Goal: Transaction & Acquisition: Purchase product/service

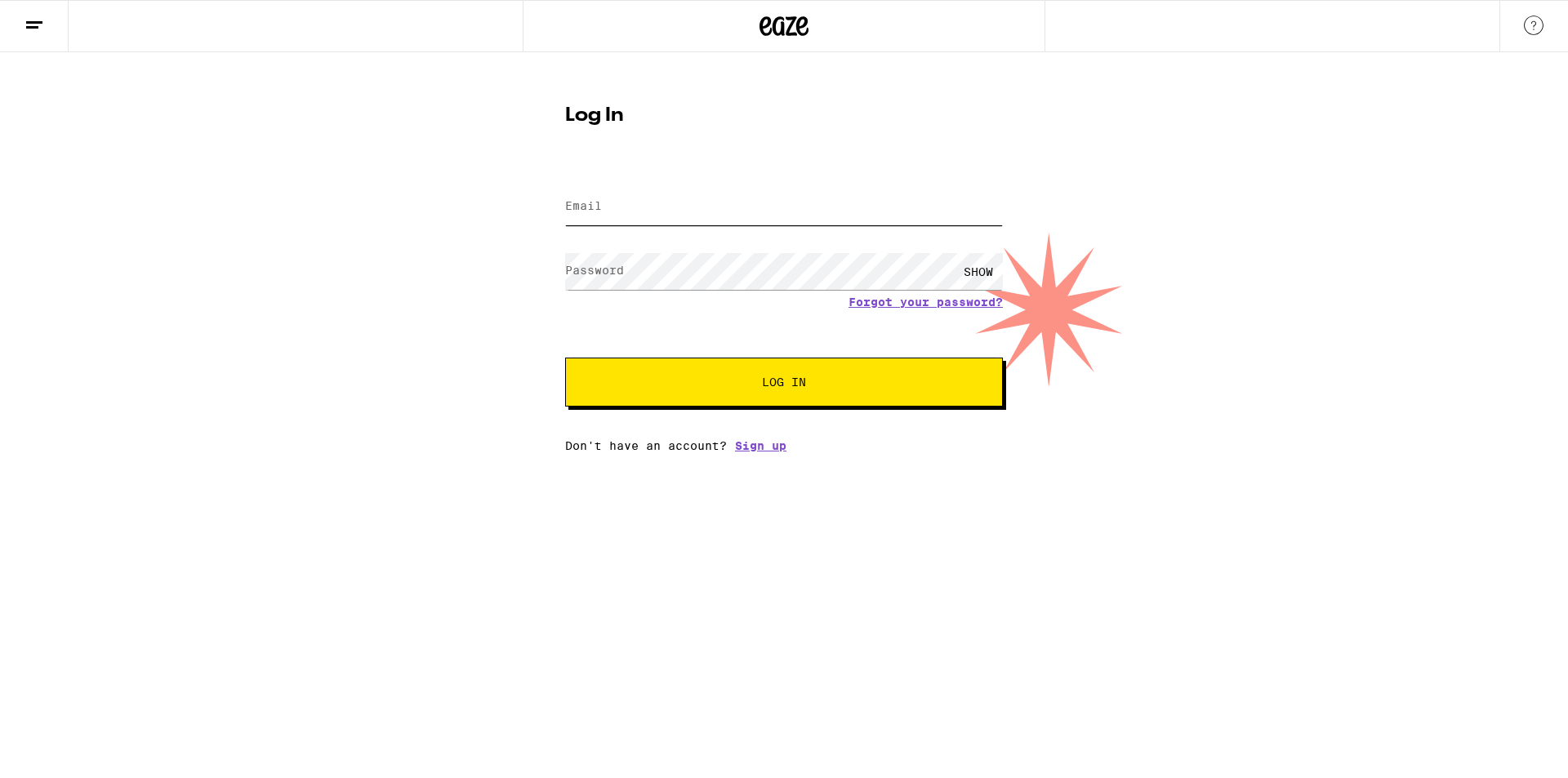
type input "[EMAIL_ADDRESS][DOMAIN_NAME]"
click at [812, 390] on button "Log In" at bounding box center [784, 382] width 438 height 49
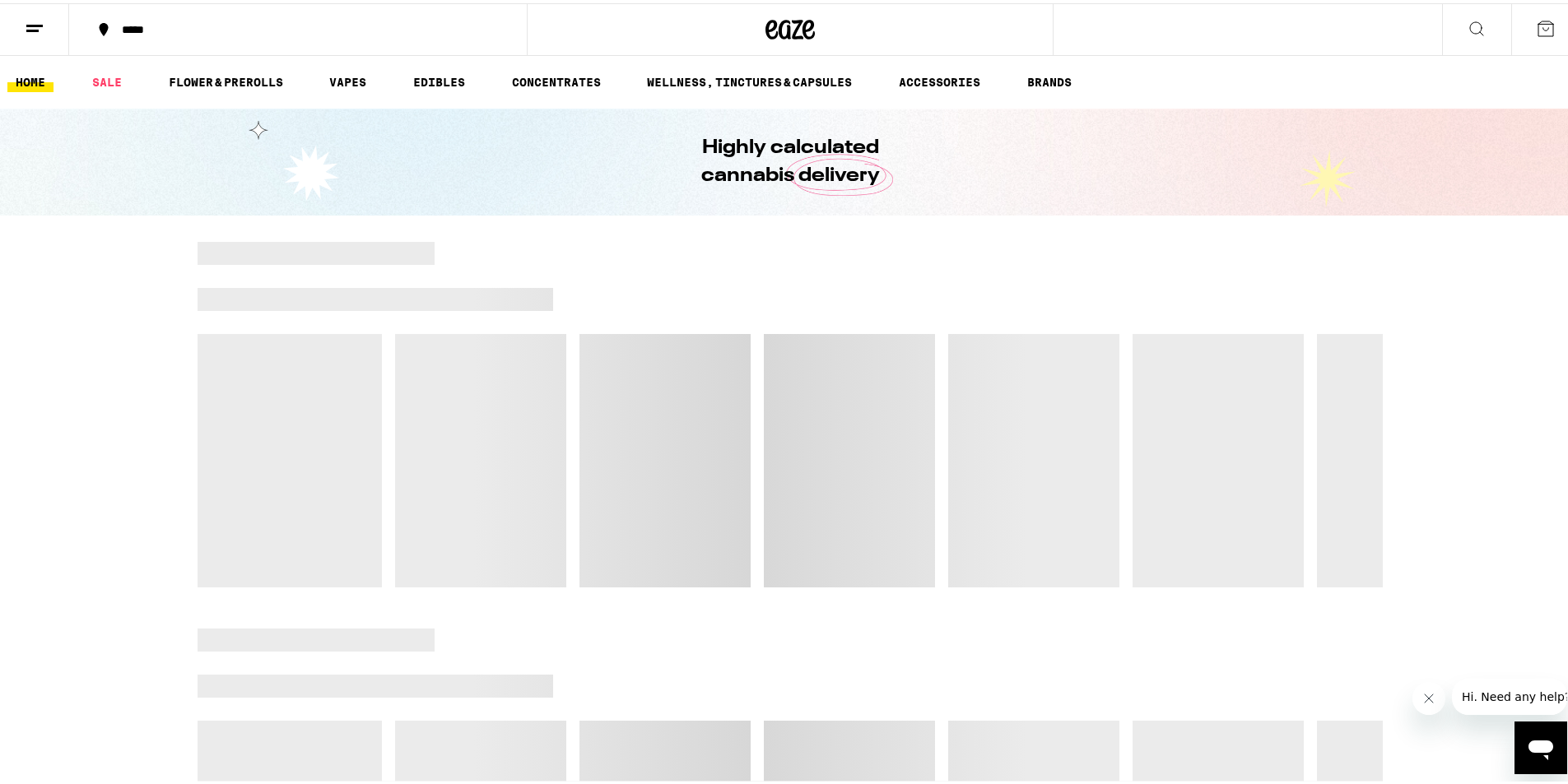
click at [126, 25] on div "*****" at bounding box center [306, 26] width 385 height 12
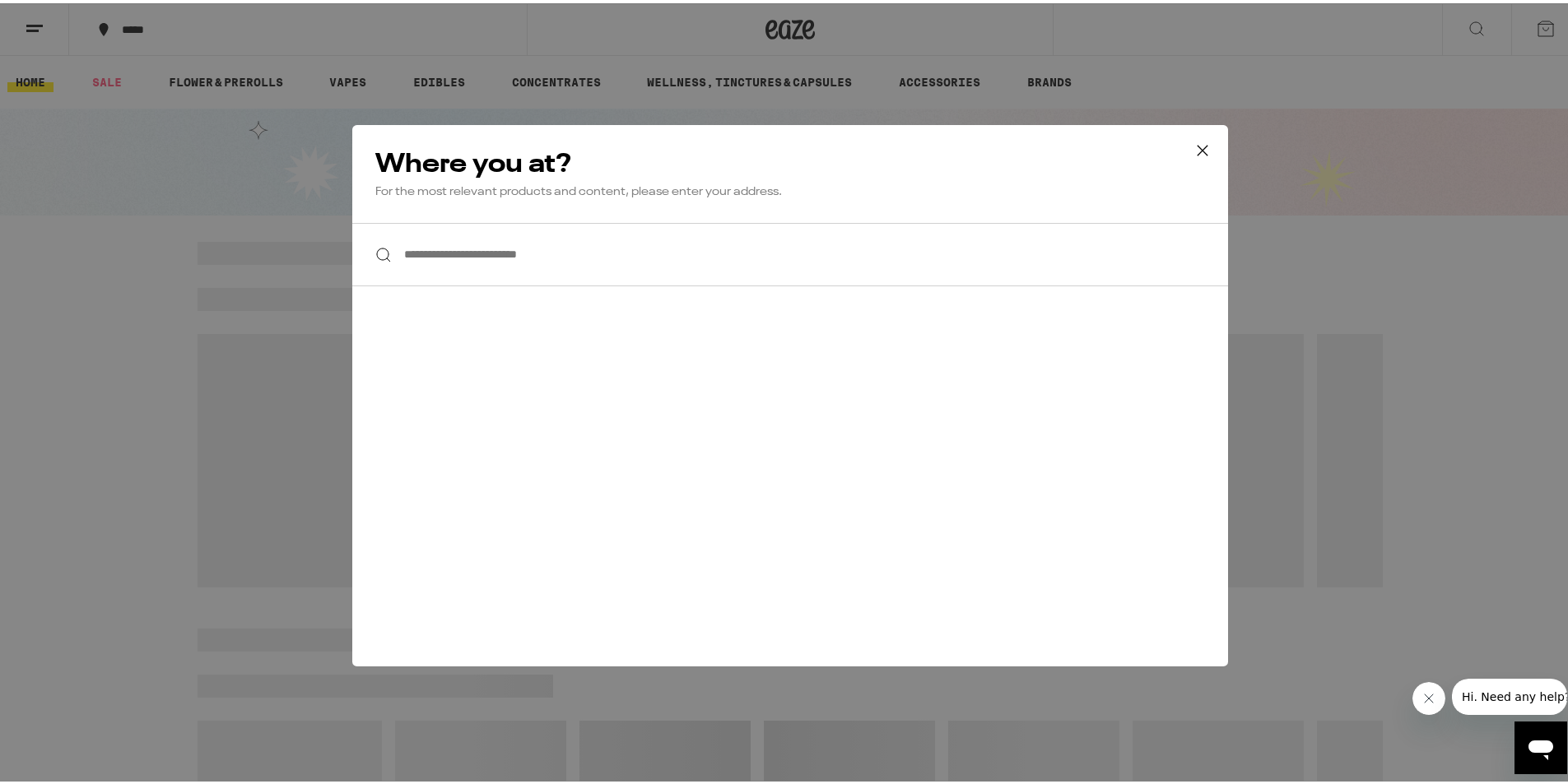
click at [490, 248] on input "**********" at bounding box center [790, 251] width 876 height 63
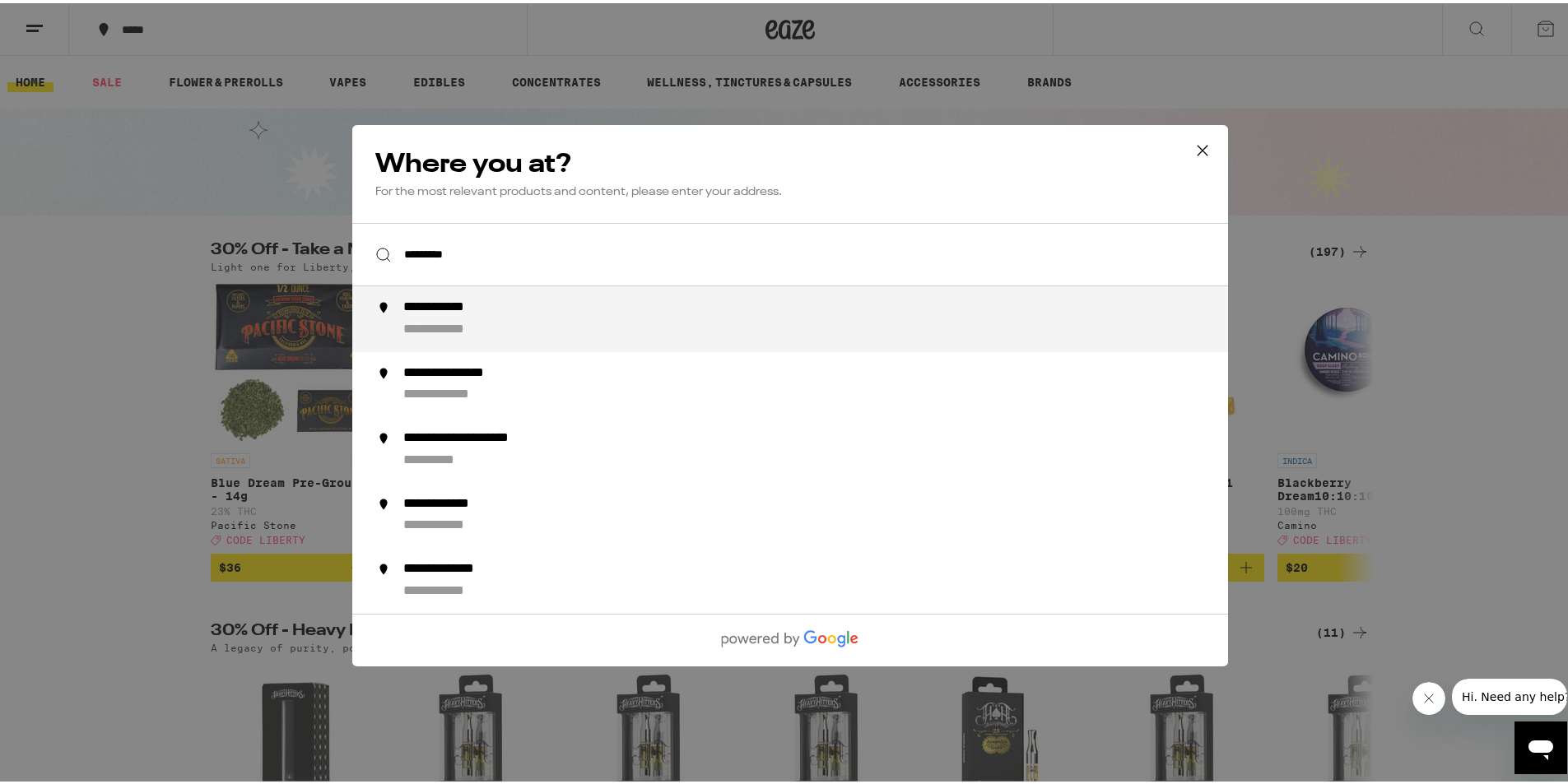
click at [510, 312] on div "**********" at bounding box center [823, 316] width 840 height 40
type input "**********"
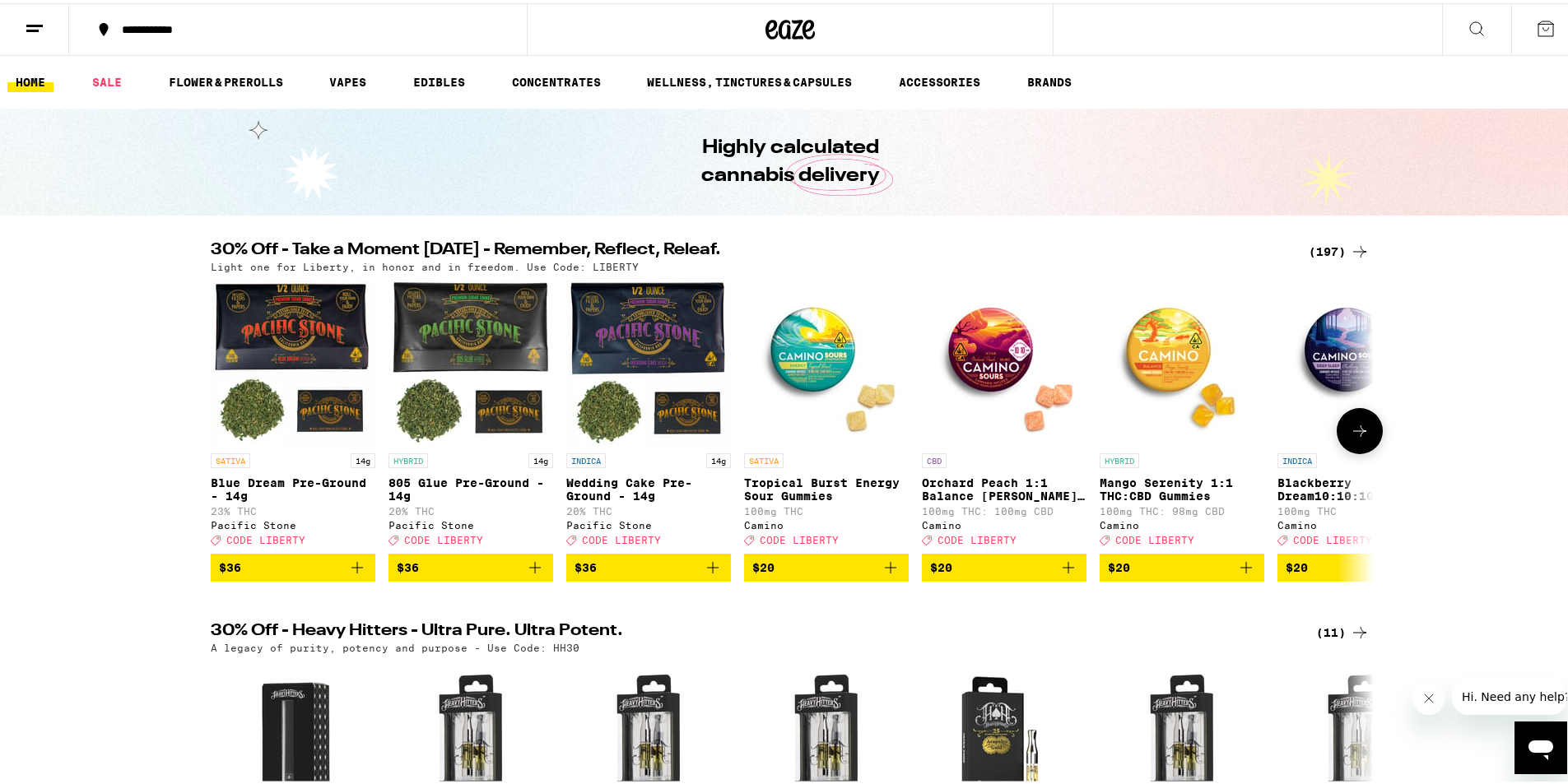
click at [359, 574] on icon "Add to bag" at bounding box center [356, 564] width 19 height 19
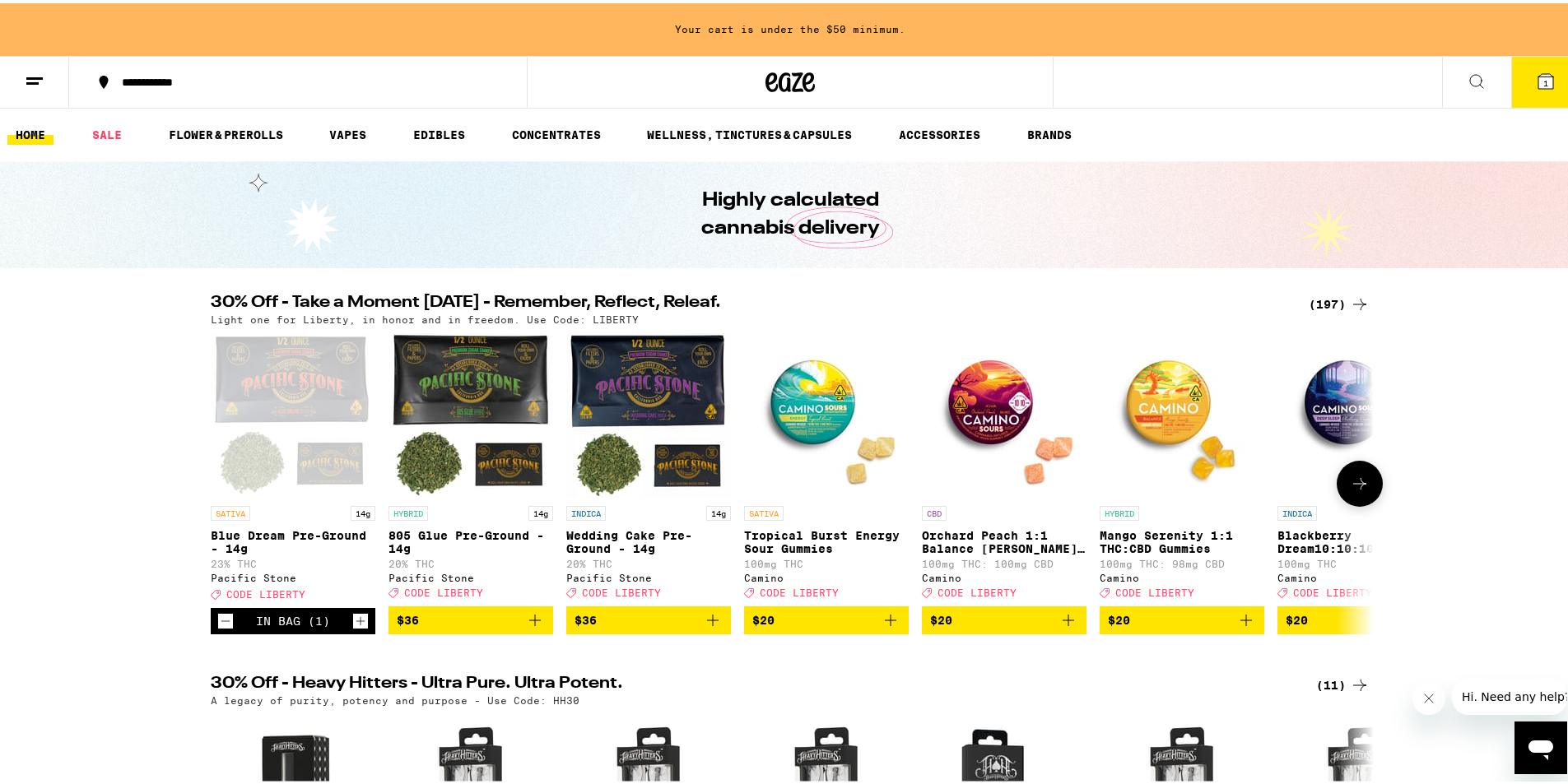
click at [343, 632] on div "In Bag (1)" at bounding box center [292, 617] width 164 height 26
click at [353, 628] on icon "Increment" at bounding box center [360, 617] width 15 height 19
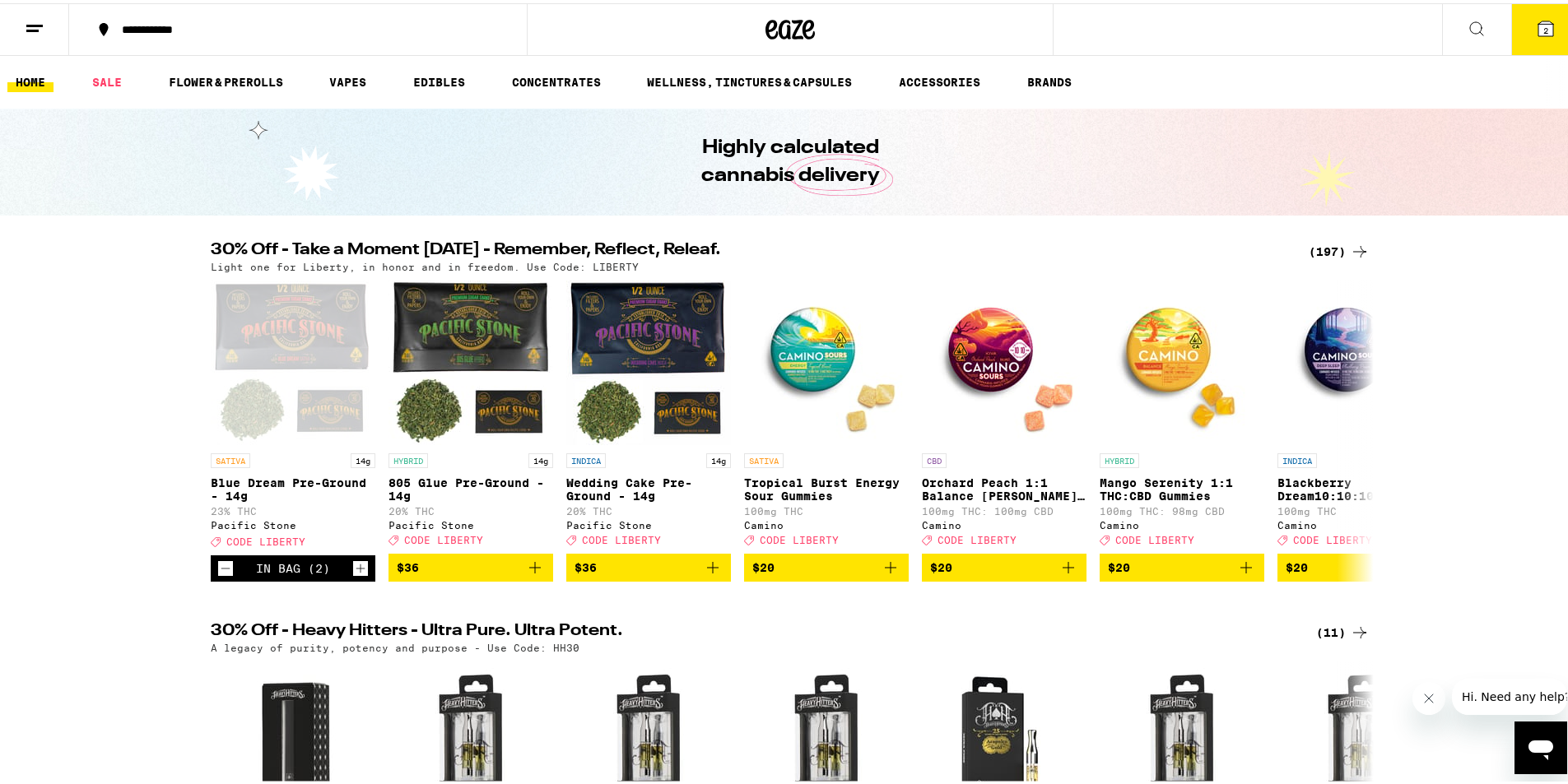
click at [1536, 27] on icon at bounding box center [1545, 25] width 19 height 19
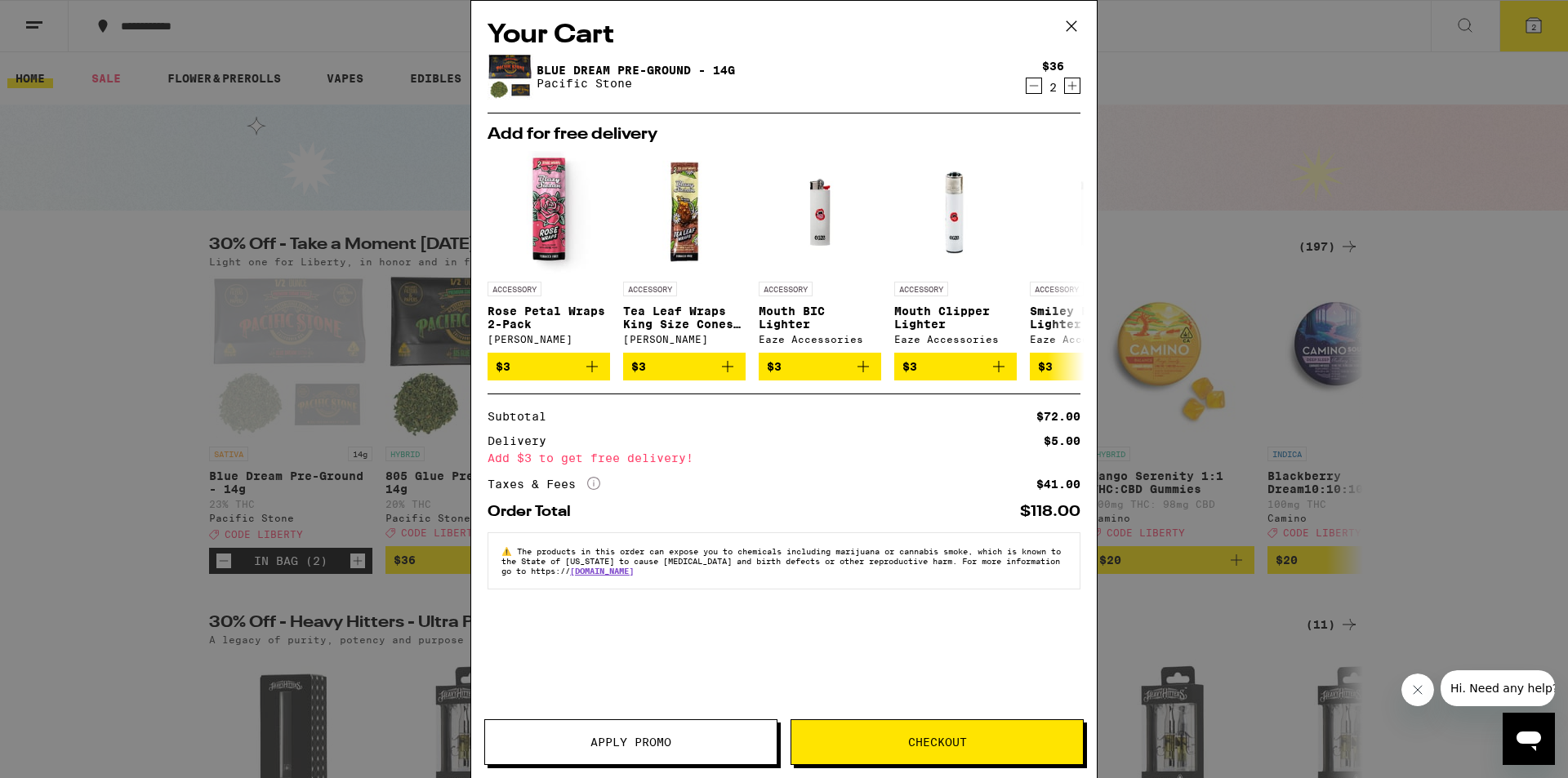
click at [659, 739] on span "Apply Promo" at bounding box center [631, 743] width 81 height 12
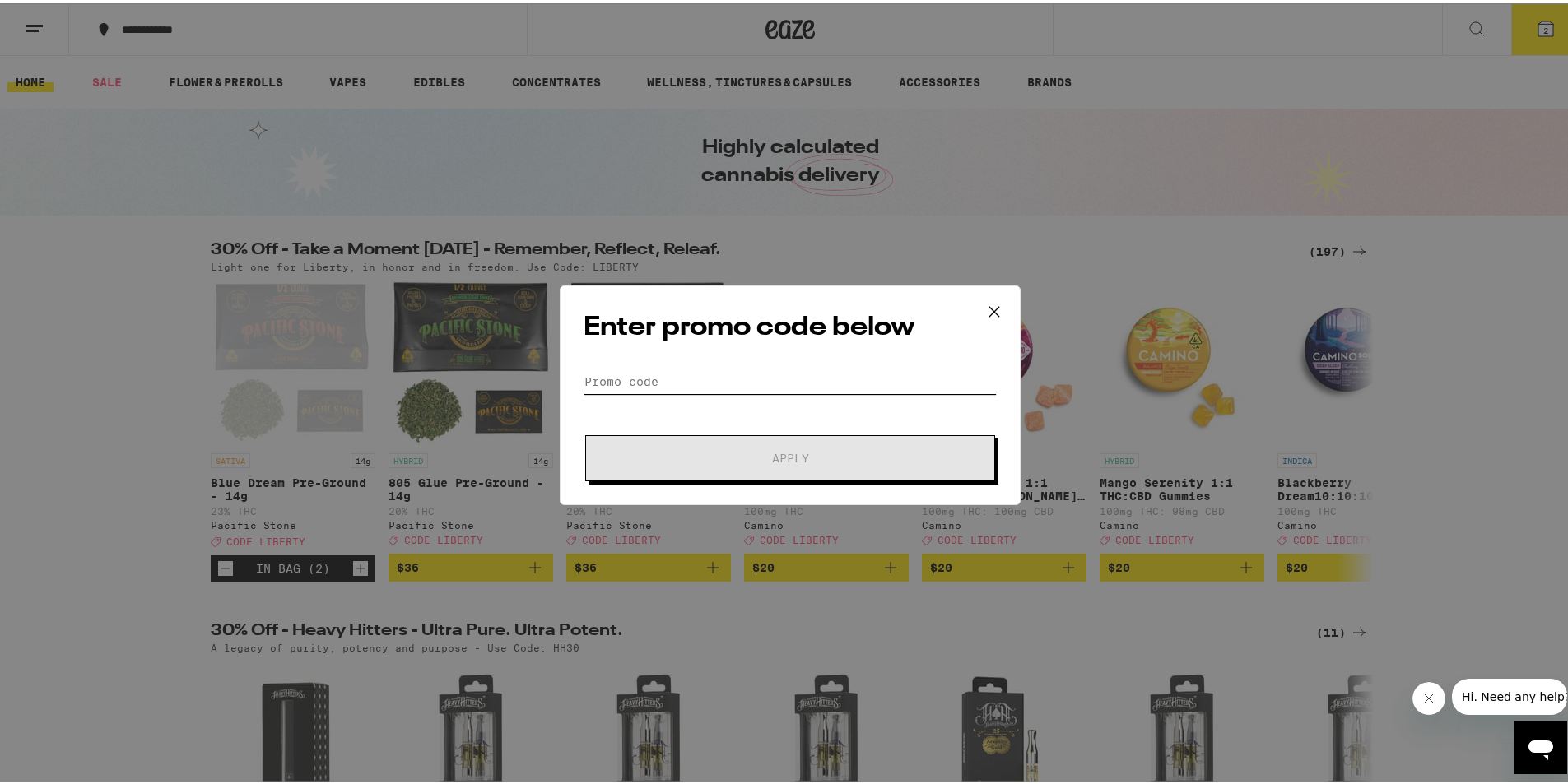
click at [735, 374] on input "Promo Code" at bounding box center [790, 378] width 413 height 24
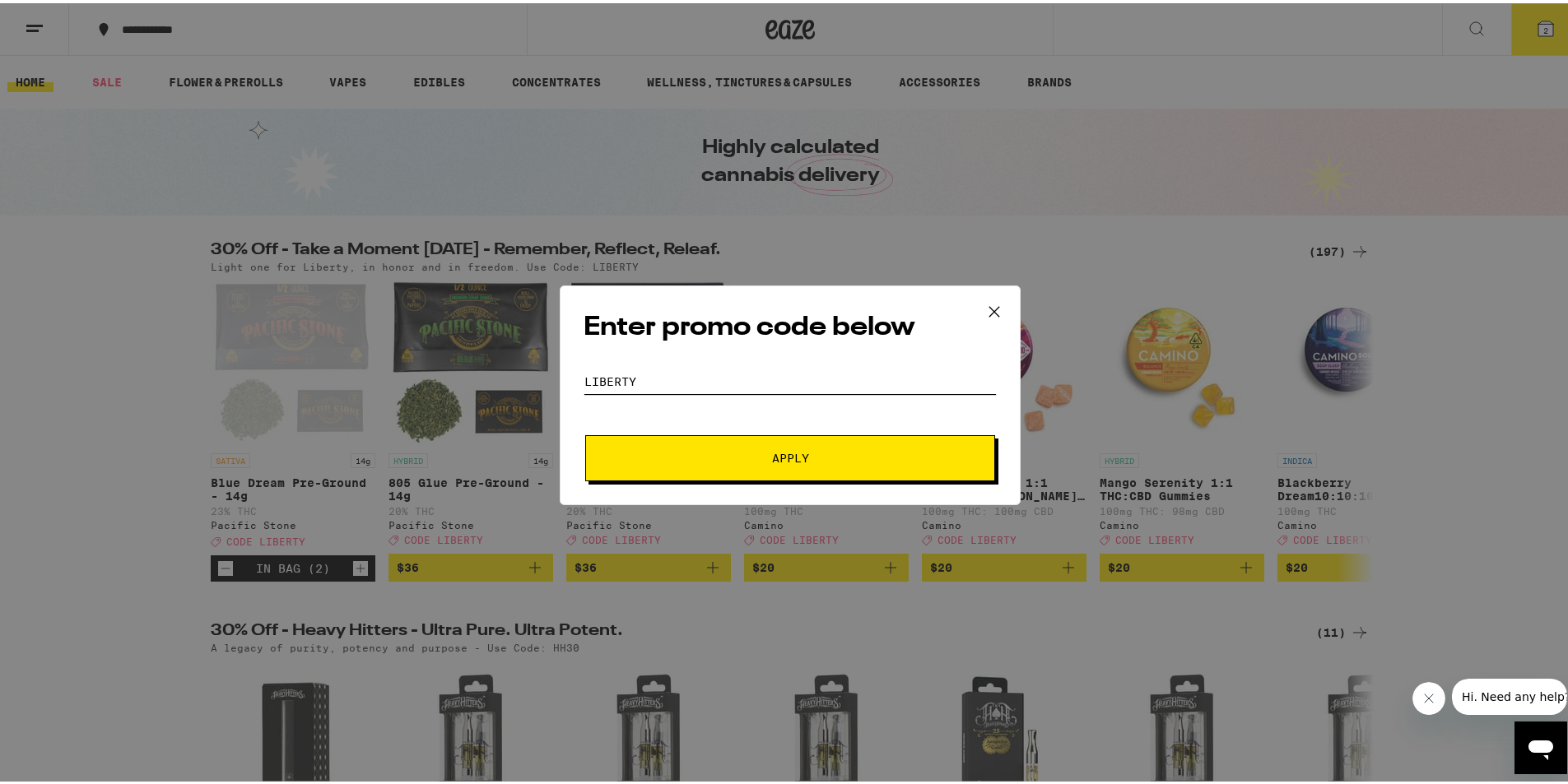
type input "liberty"
click at [724, 450] on span "Apply" at bounding box center [790, 456] width 296 height 12
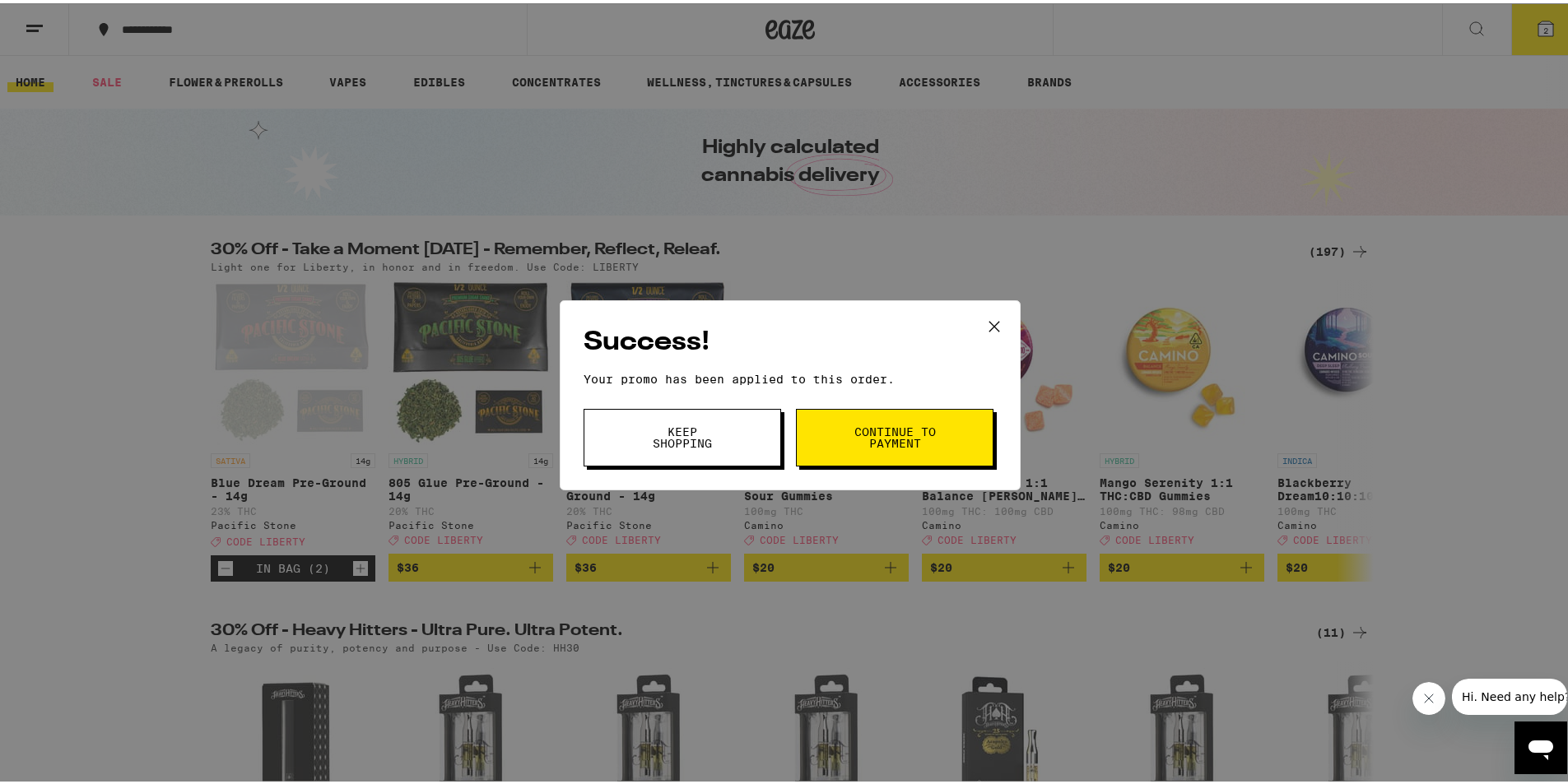
click at [869, 455] on button "Continue to payment" at bounding box center [894, 435] width 198 height 57
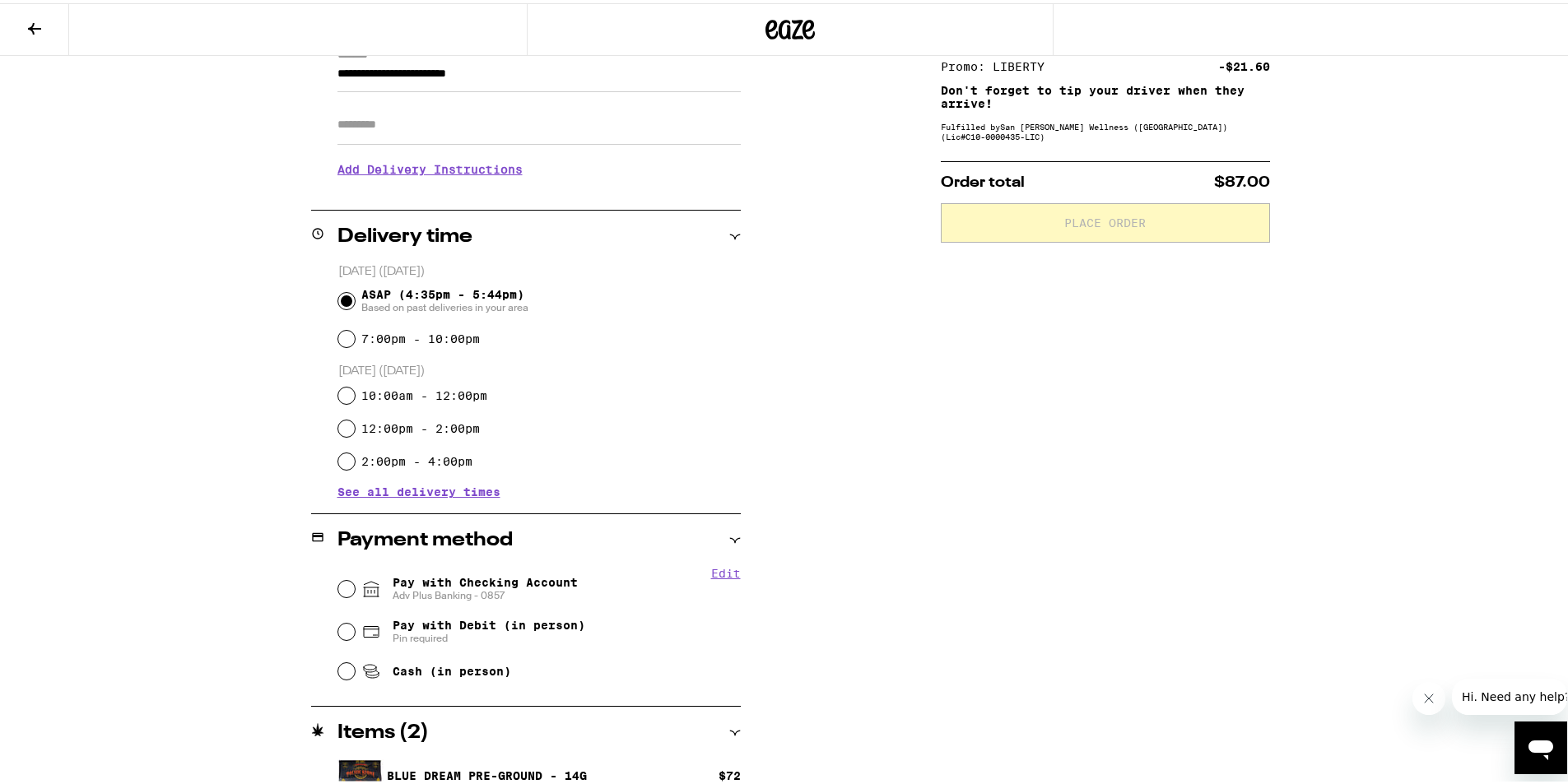
scroll to position [285, 0]
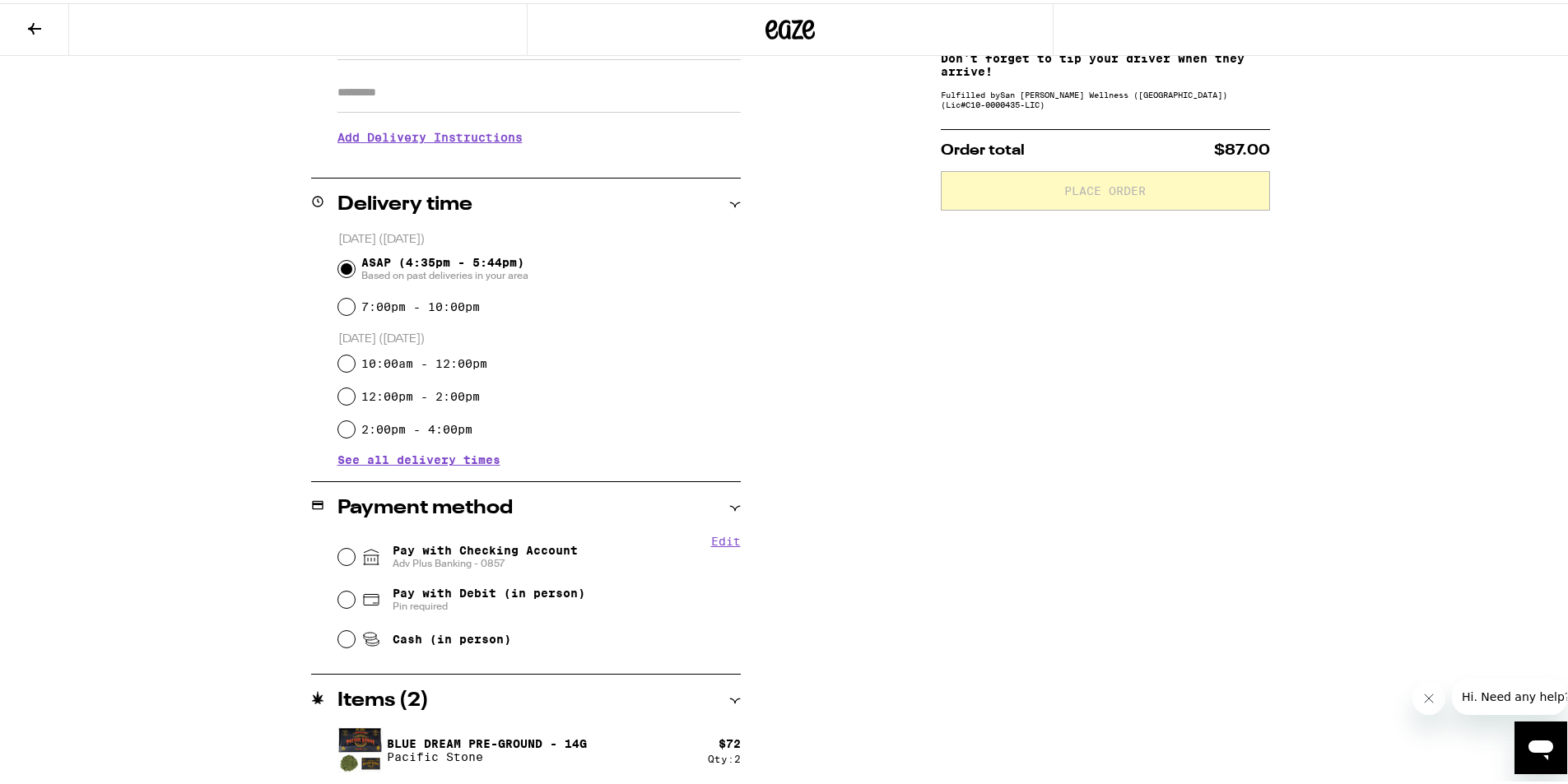
click at [445, 557] on span "Adv Plus Banking - 0857" at bounding box center [485, 561] width 185 height 13
click at [355, 557] on input "Pay with Checking Account Adv Plus Banking - 0857" at bounding box center [347, 554] width 17 height 17
radio input "true"
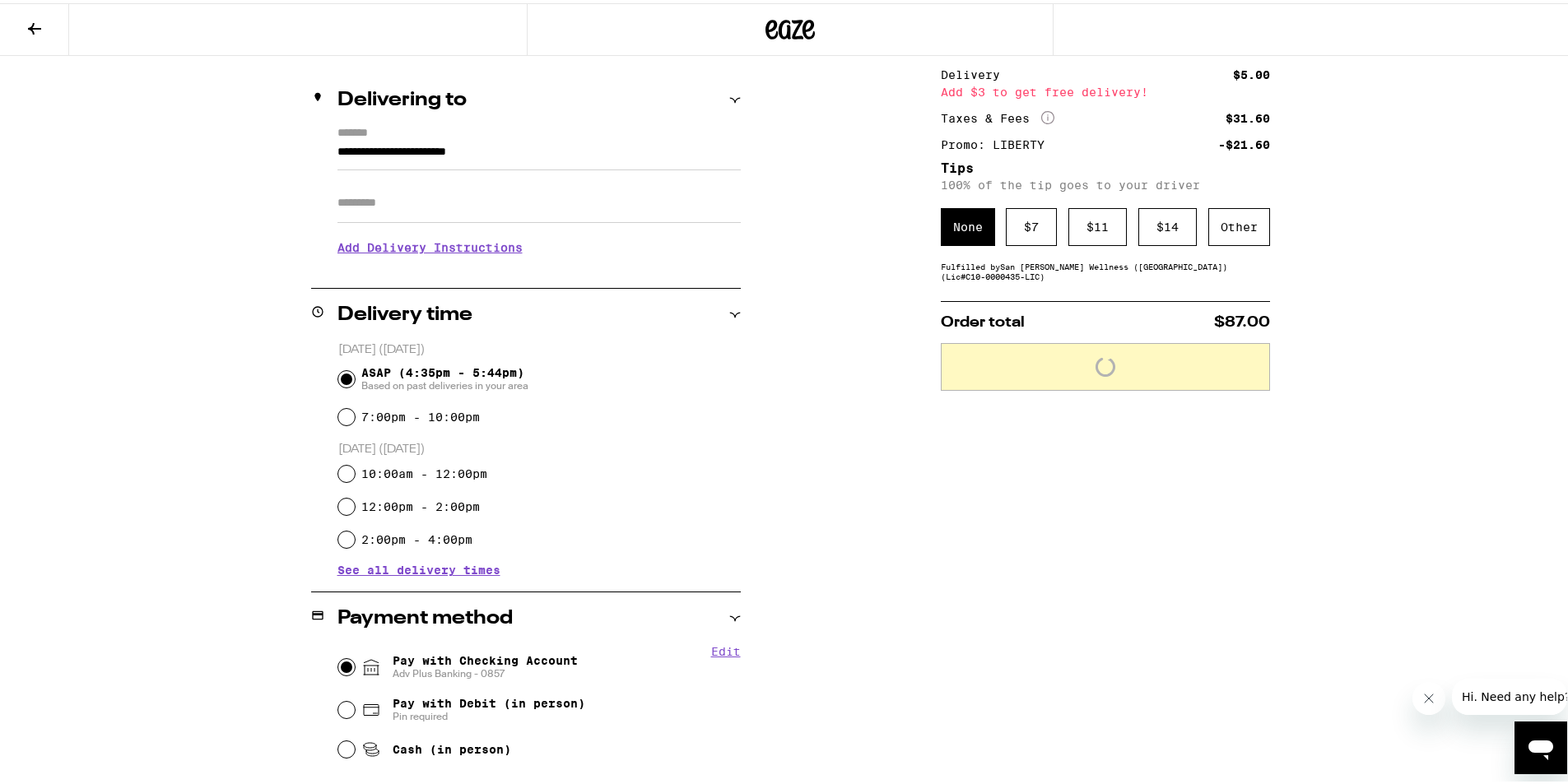
scroll to position [65, 0]
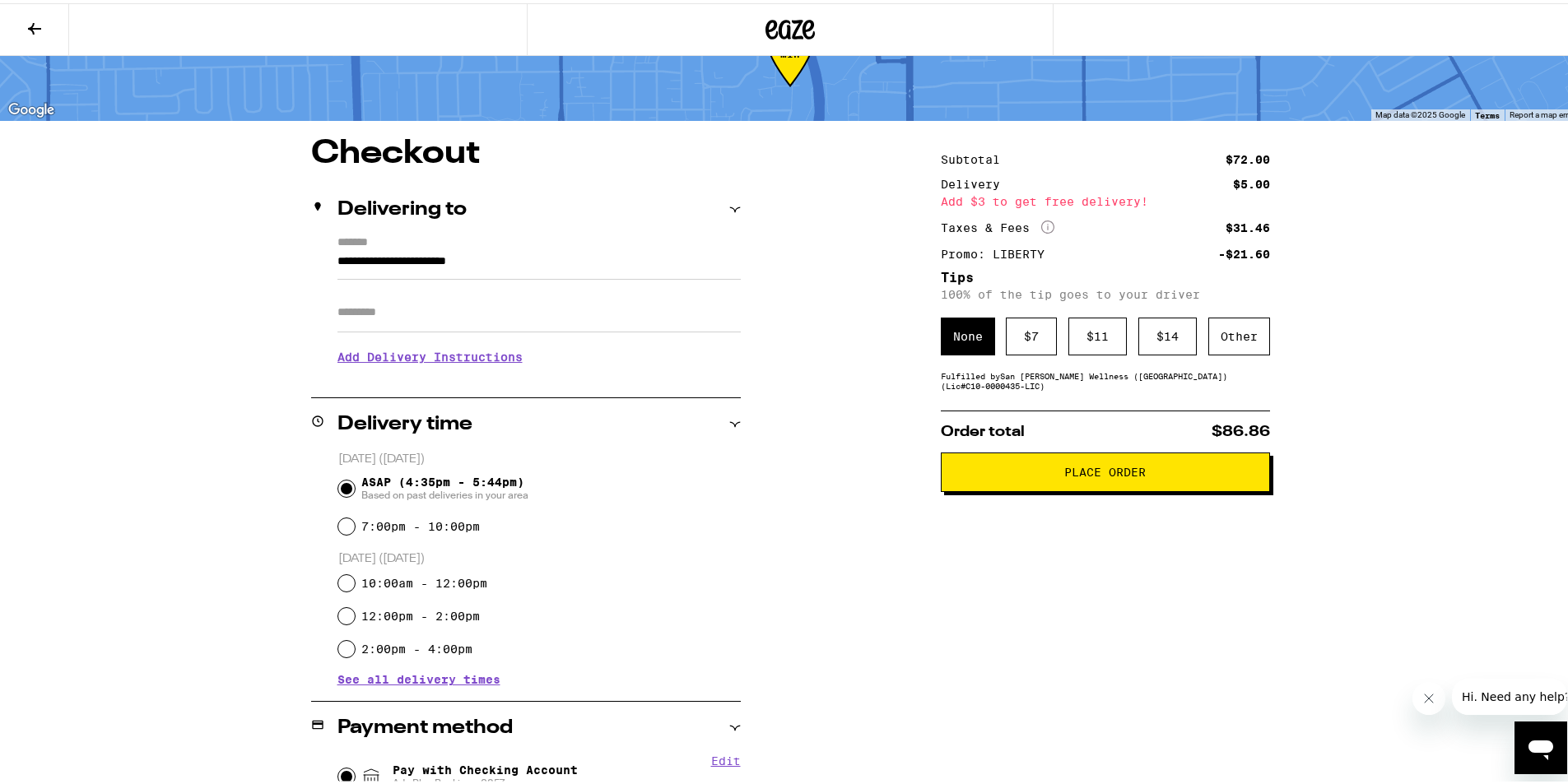
click at [1144, 475] on span "Place Order" at bounding box center [1106, 469] width 301 height 12
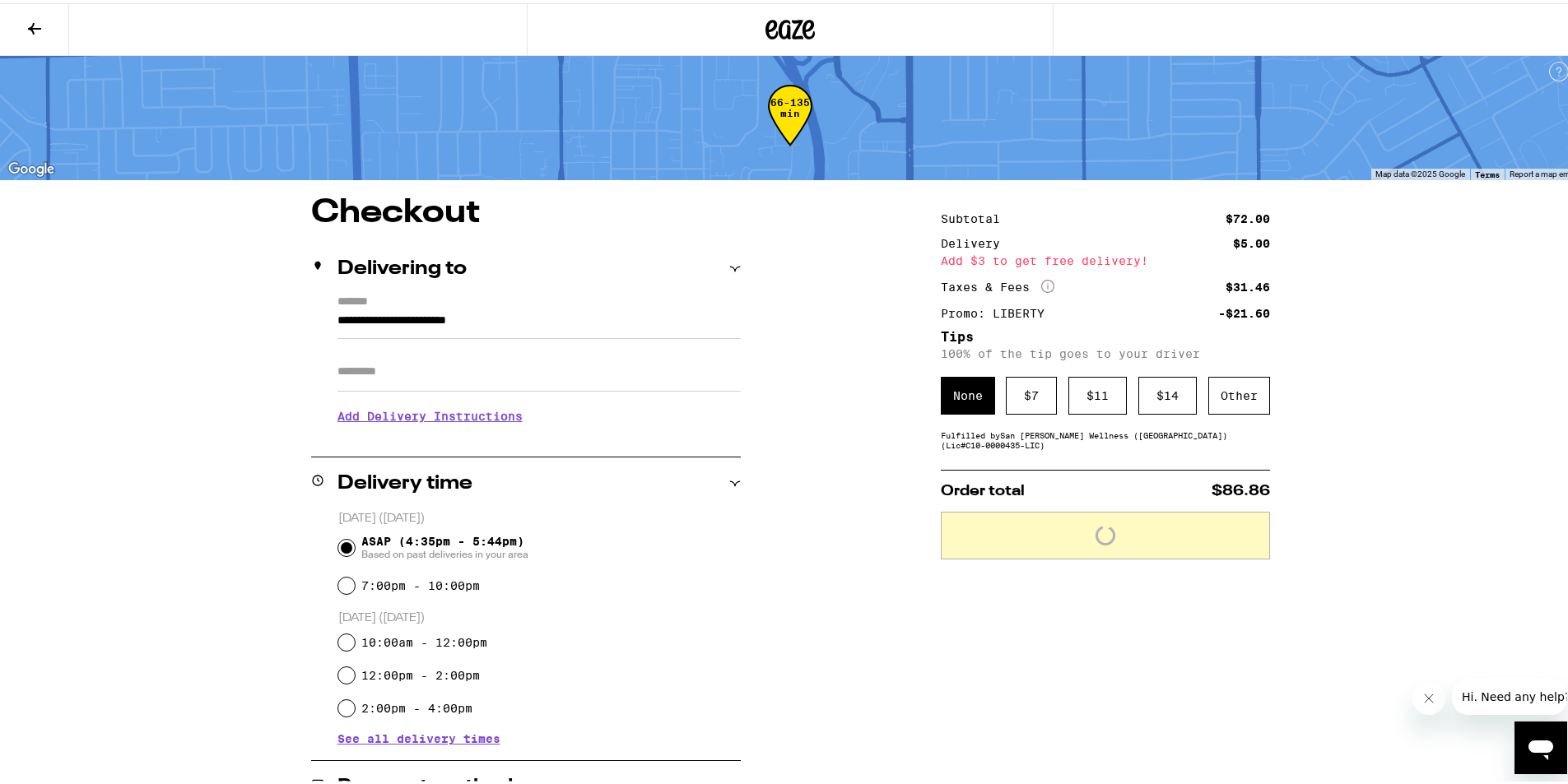
scroll to position [0, 0]
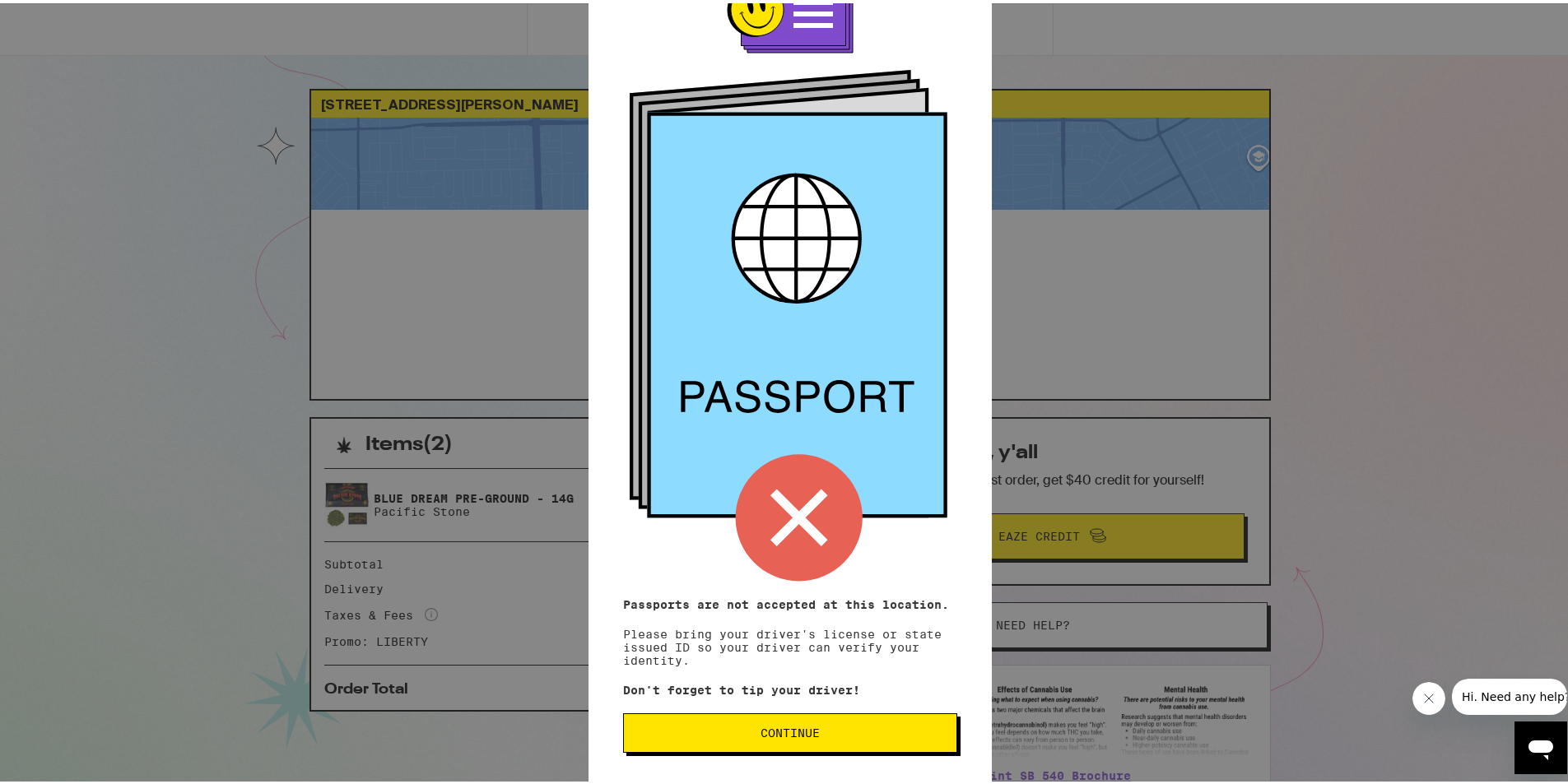
scroll to position [65, 0]
click at [802, 730] on span "Continue" at bounding box center [790, 730] width 59 height 12
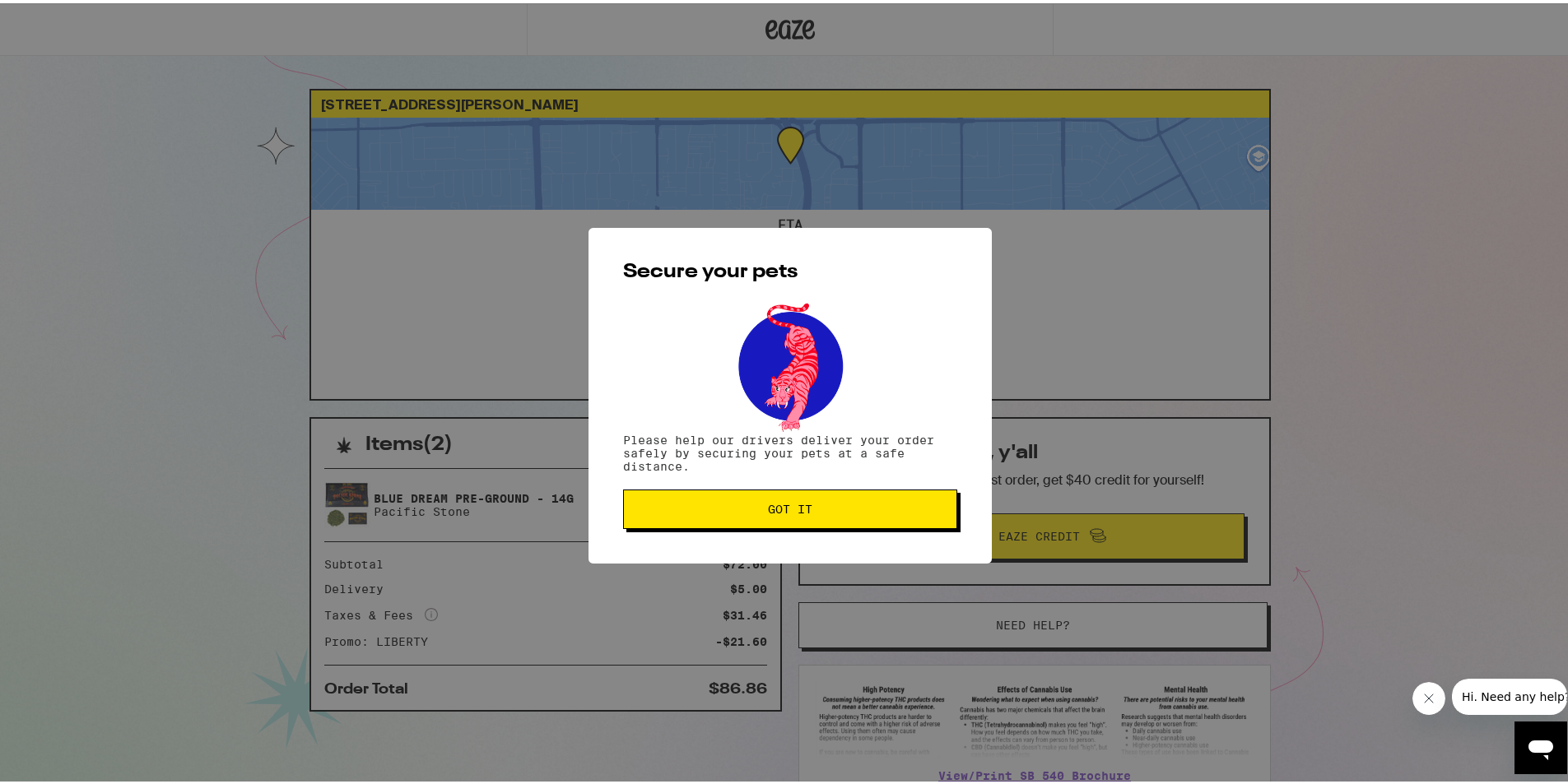
scroll to position [0, 0]
click at [736, 470] on p "Please help our drivers deliver your order safely by securing your pets at a sa…" at bounding box center [790, 450] width 334 height 40
click at [750, 512] on span "Got it" at bounding box center [790, 506] width 307 height 12
